Goal: Information Seeking & Learning: Learn about a topic

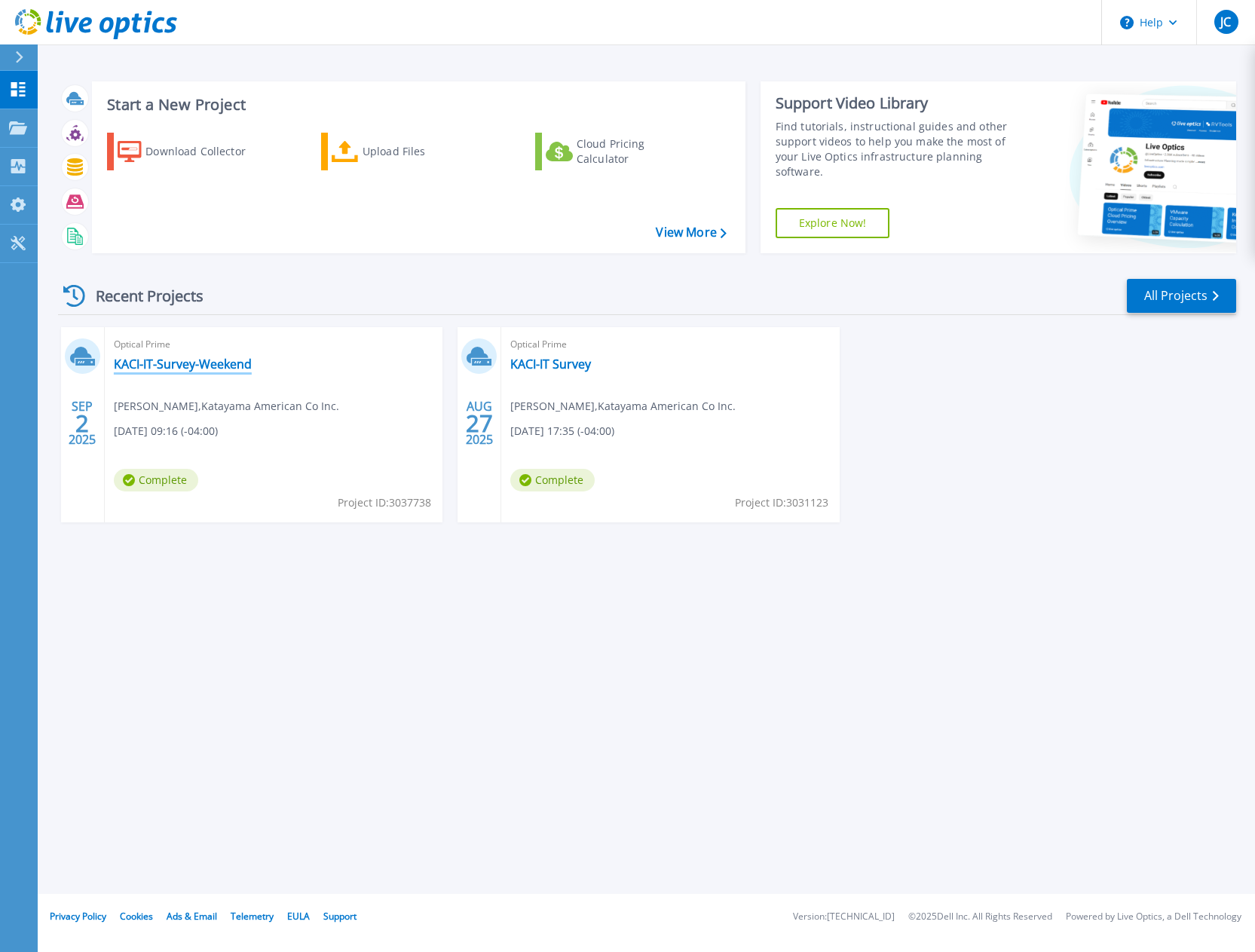
click at [186, 358] on link "KACI-IT-Survey-Weekend" at bounding box center [182, 364] width 138 height 15
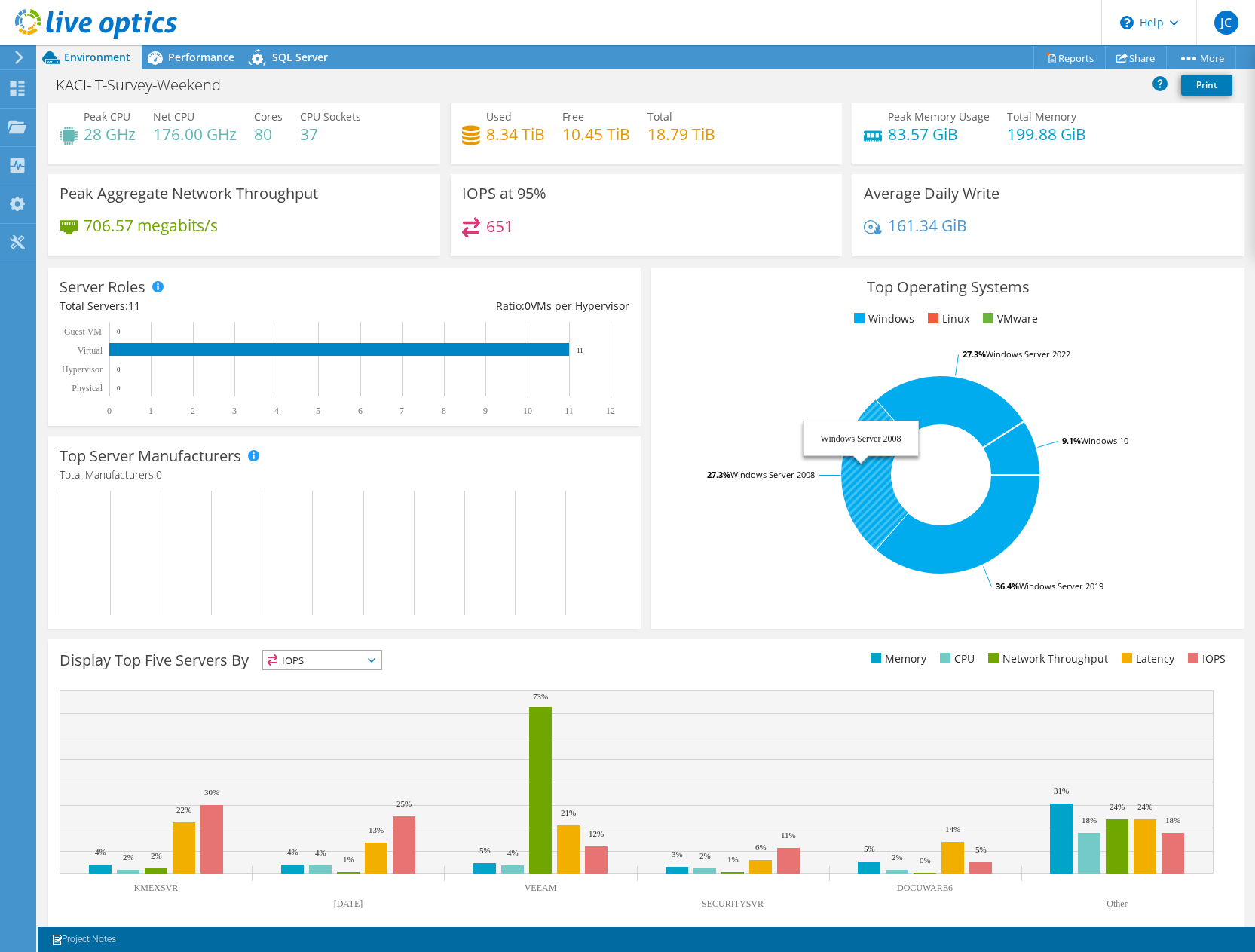
scroll to position [54, 0]
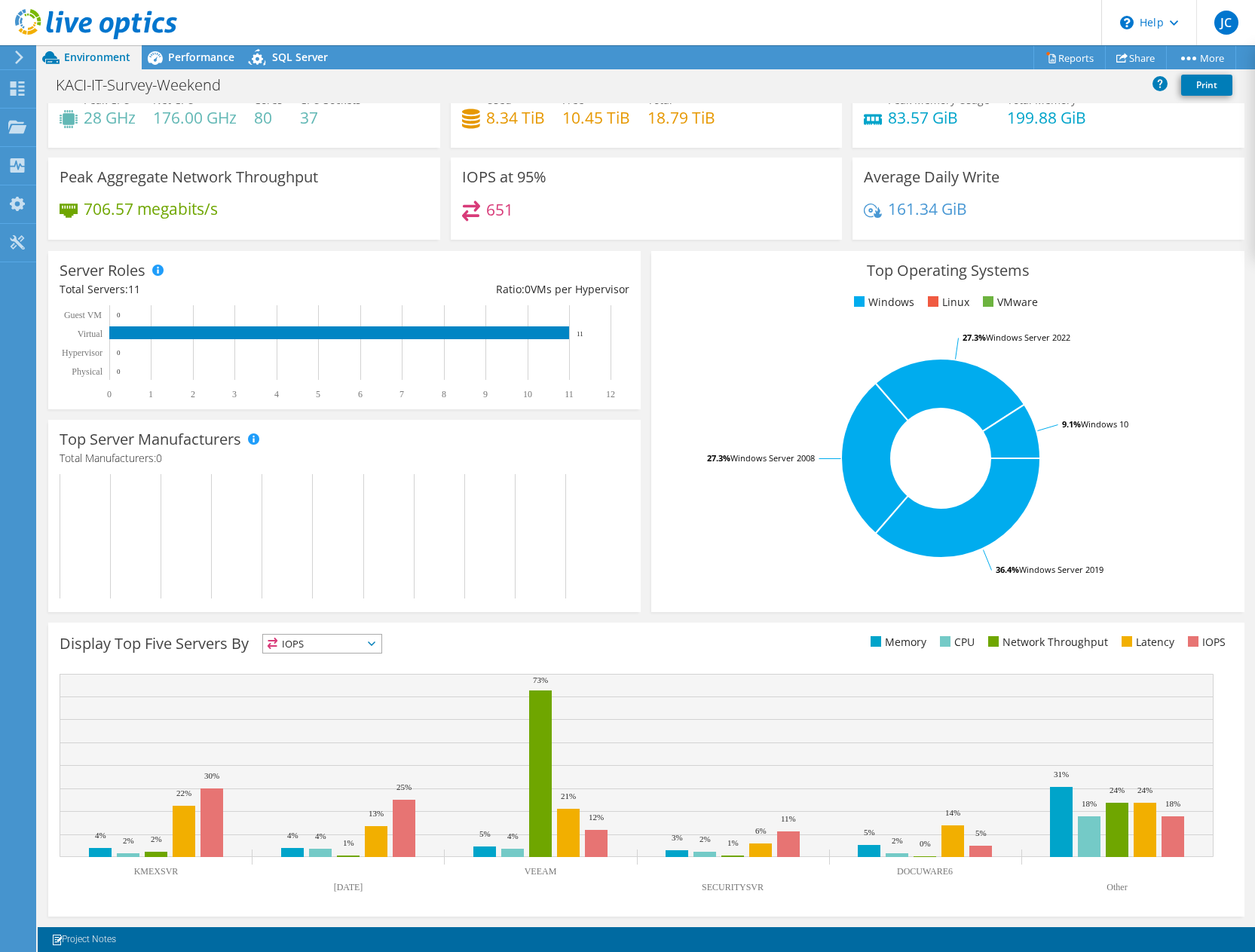
click at [357, 645] on span "IOPS" at bounding box center [322, 643] width 118 height 18
click at [322, 674] on li "Memory" at bounding box center [322, 684] width 118 height 21
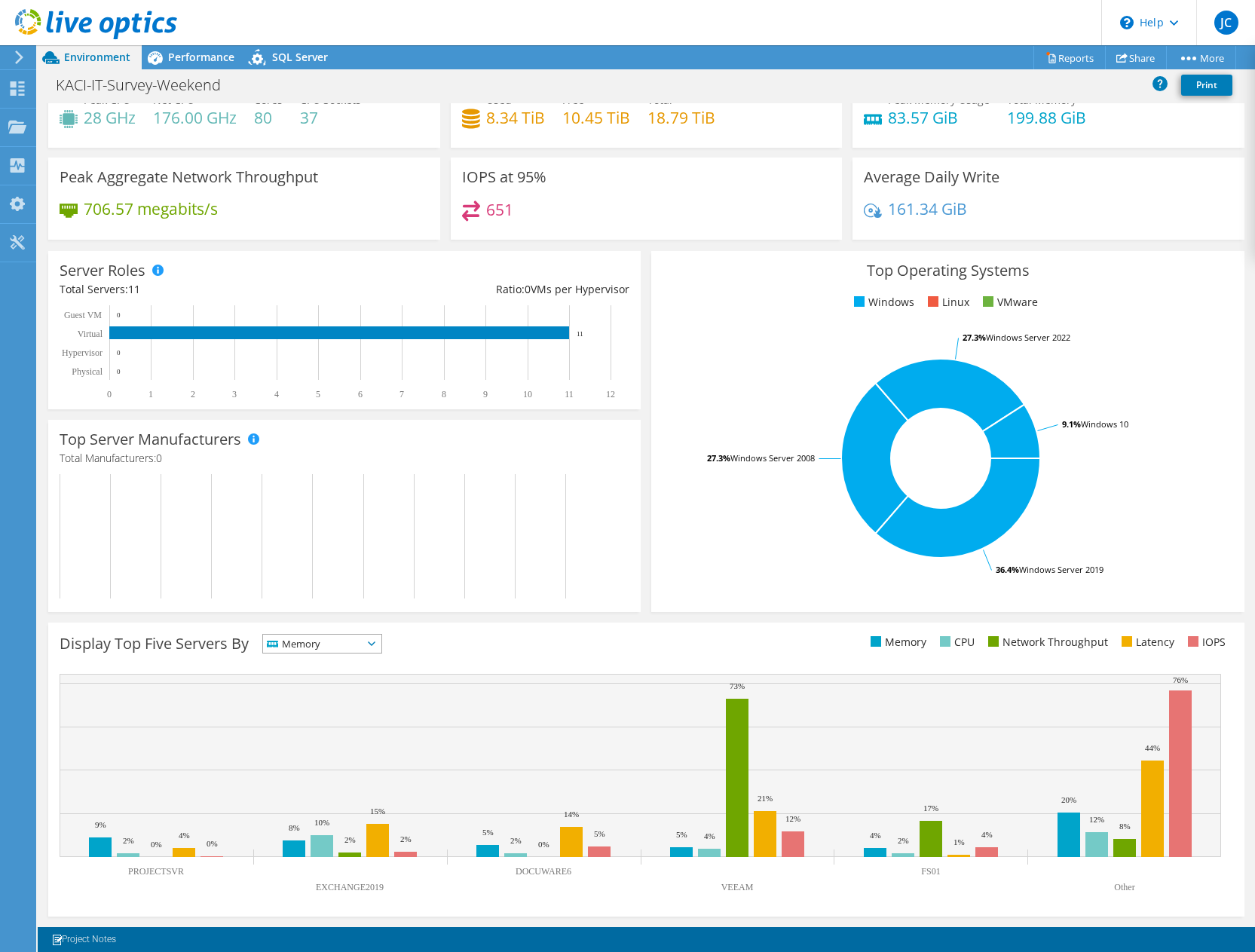
click at [355, 643] on span "Memory" at bounding box center [313, 643] width 100 height 18
click at [335, 704] on li "CPU" at bounding box center [322, 705] width 118 height 21
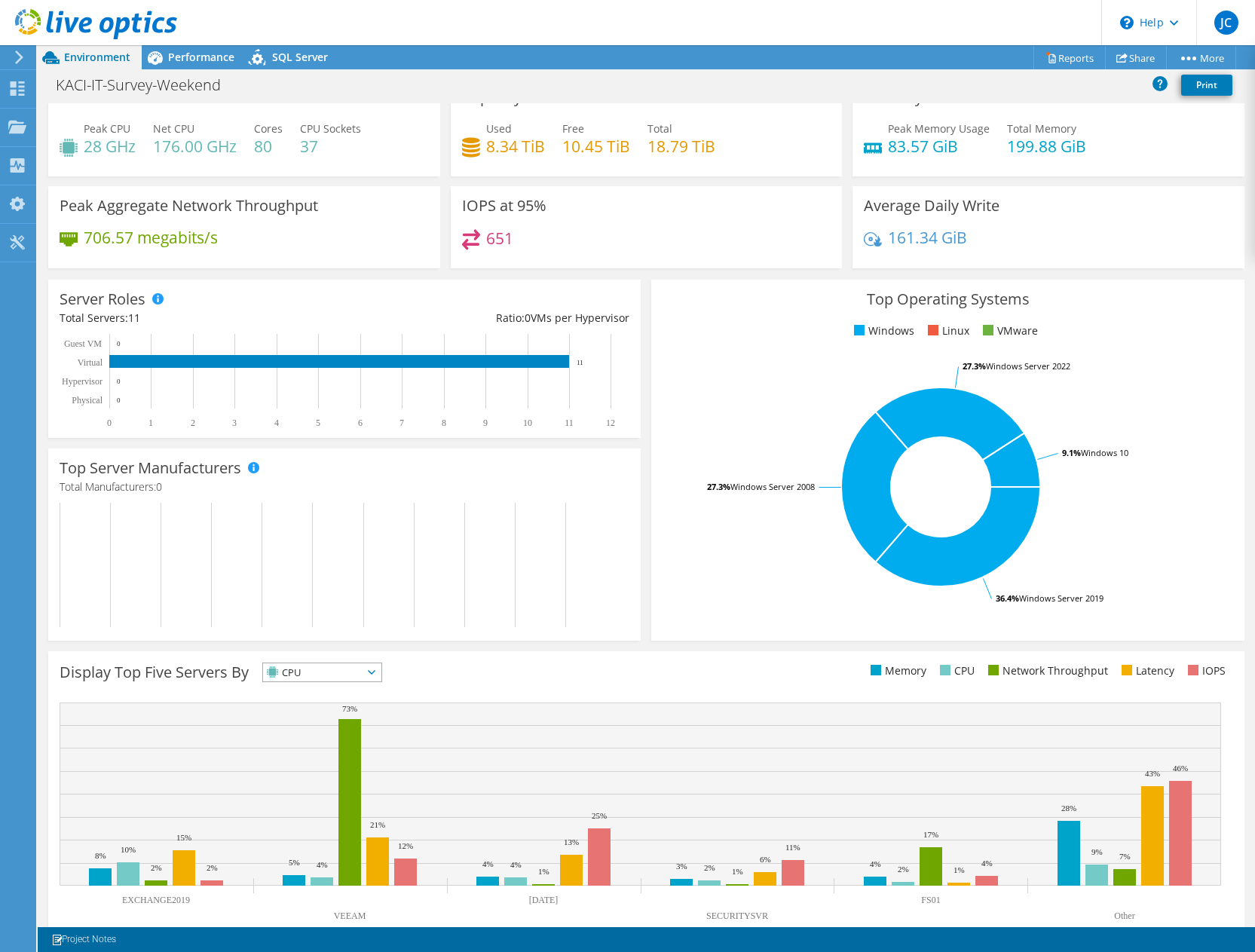
scroll to position [0, 0]
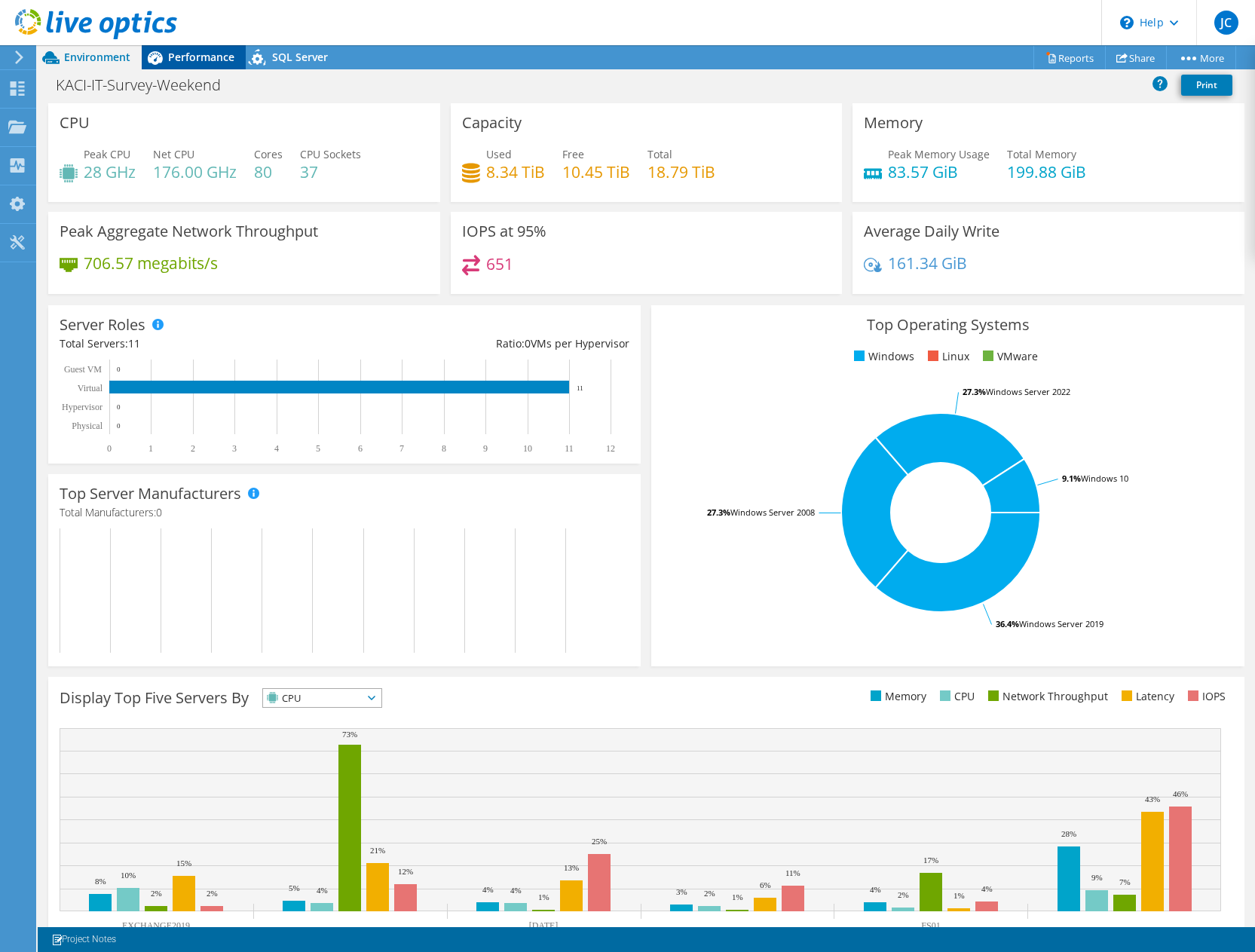
click at [208, 63] on span "Performance" at bounding box center [201, 57] width 66 height 15
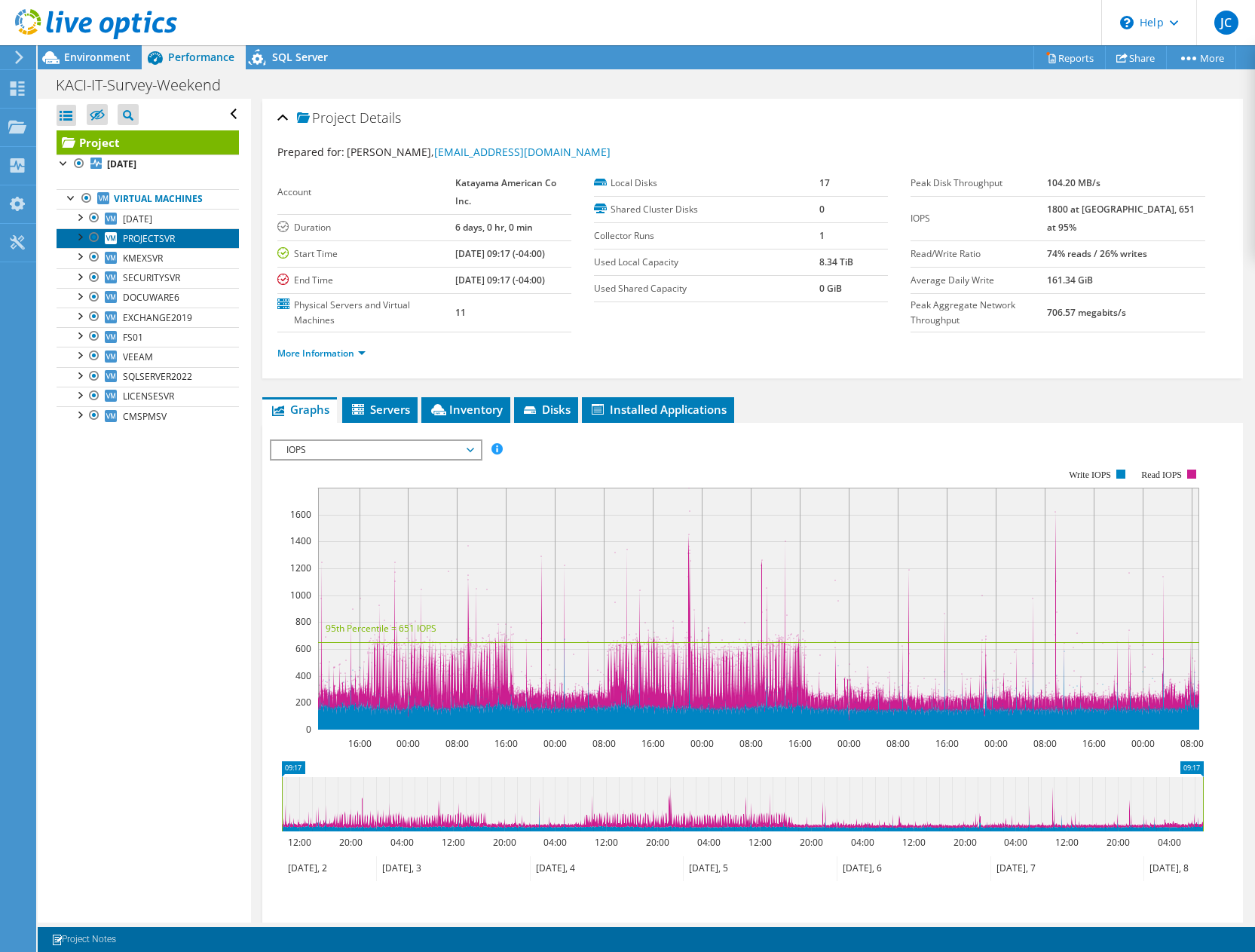
click at [154, 234] on span "PROJECTSVR" at bounding box center [149, 238] width 52 height 13
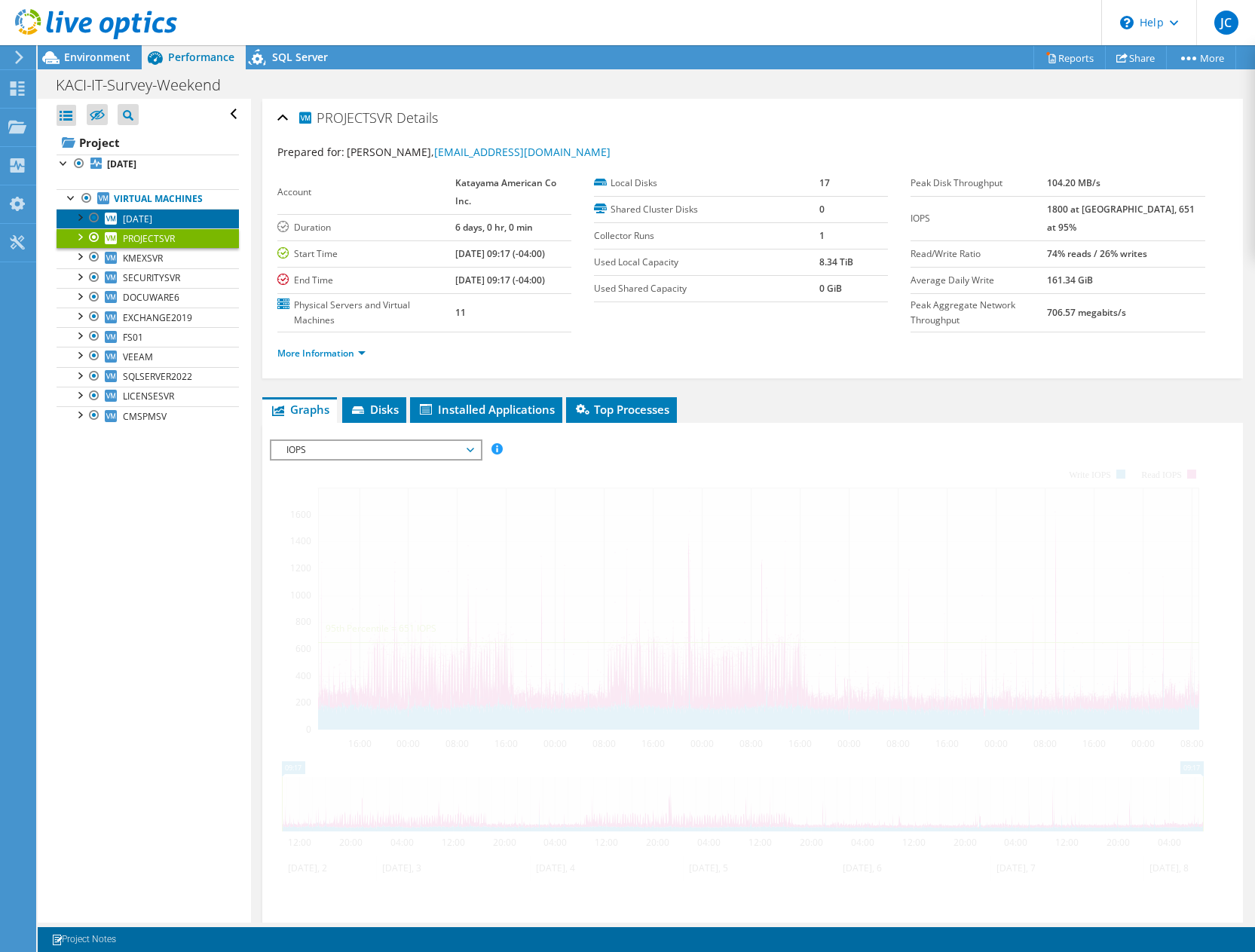
click at [147, 219] on span "AD2008" at bounding box center [137, 219] width 29 height 13
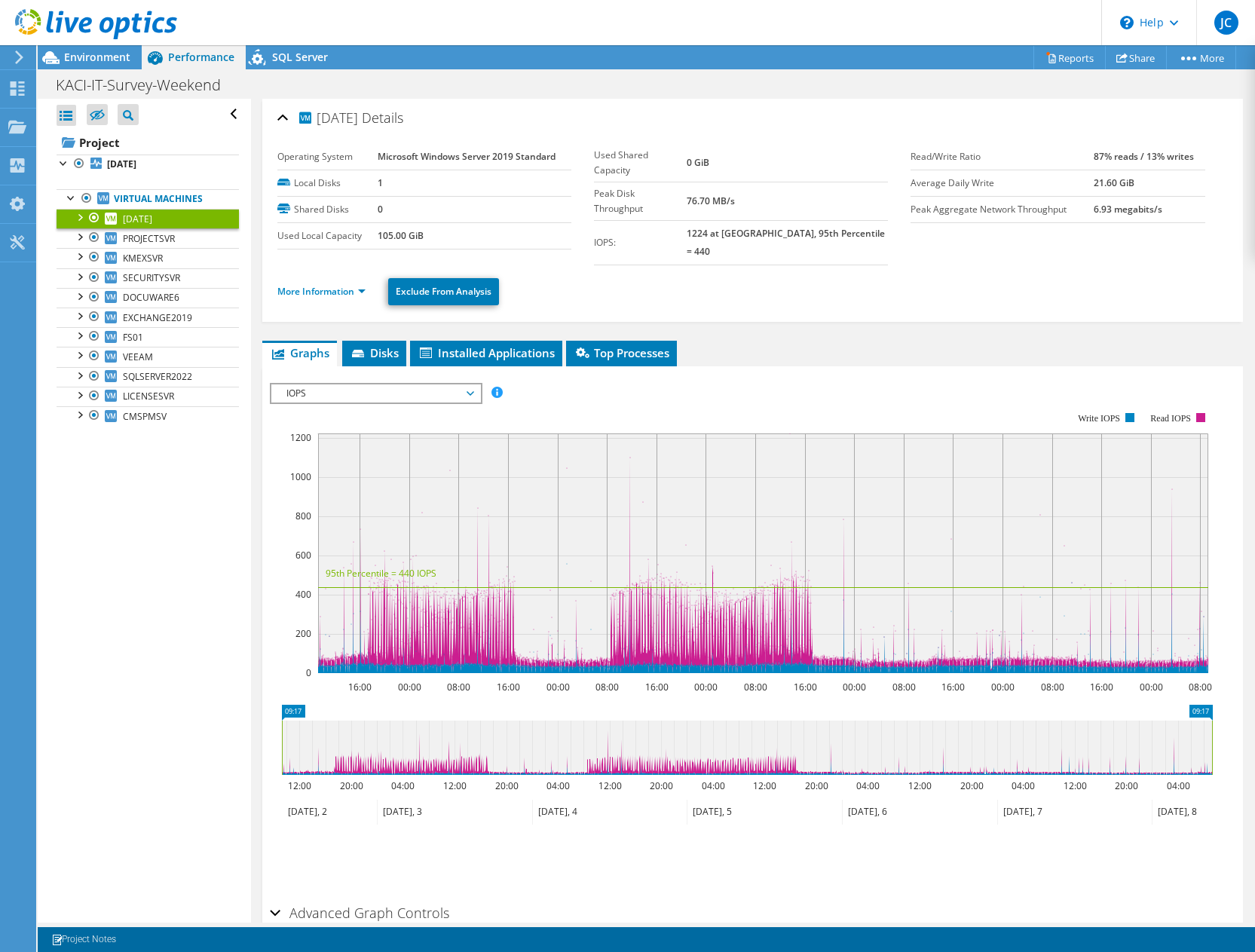
drag, startPoint x: 941, startPoint y: 697, endPoint x: 1030, endPoint y: 727, distance: 93.9
click at [1023, 723] on section "Workload Concentration: 16:00 00:00 08:00 16:00 00:00 08:00 16:00 00:00 08:00 1…" at bounding box center [753, 641] width 966 height 498
click at [532, 345] on span "Installed Applications" at bounding box center [486, 353] width 137 height 15
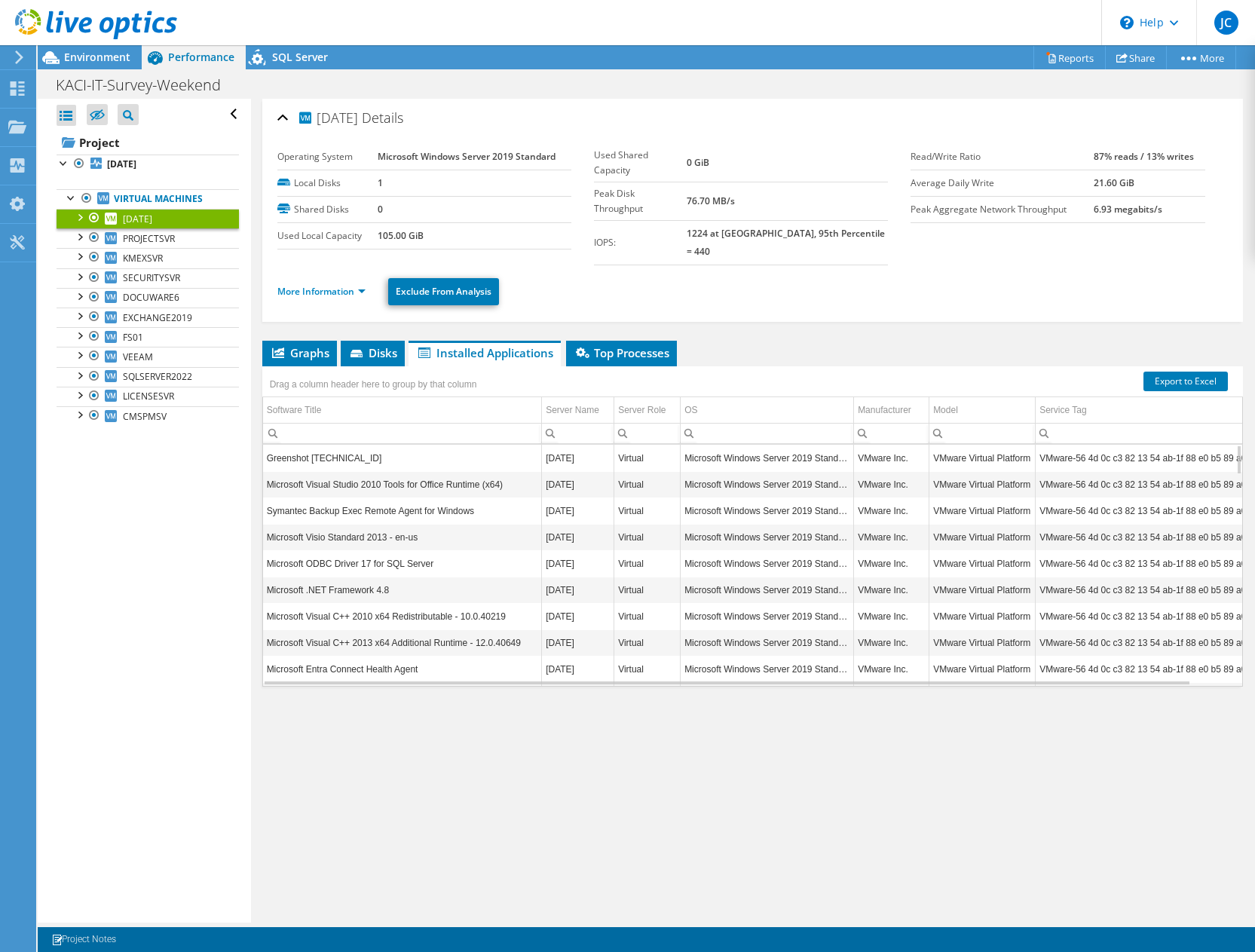
click at [520, 78] on div "KACI-IT-Survey-Weekend Print" at bounding box center [646, 85] width 1217 height 28
